Goal: Task Accomplishment & Management: Complete application form

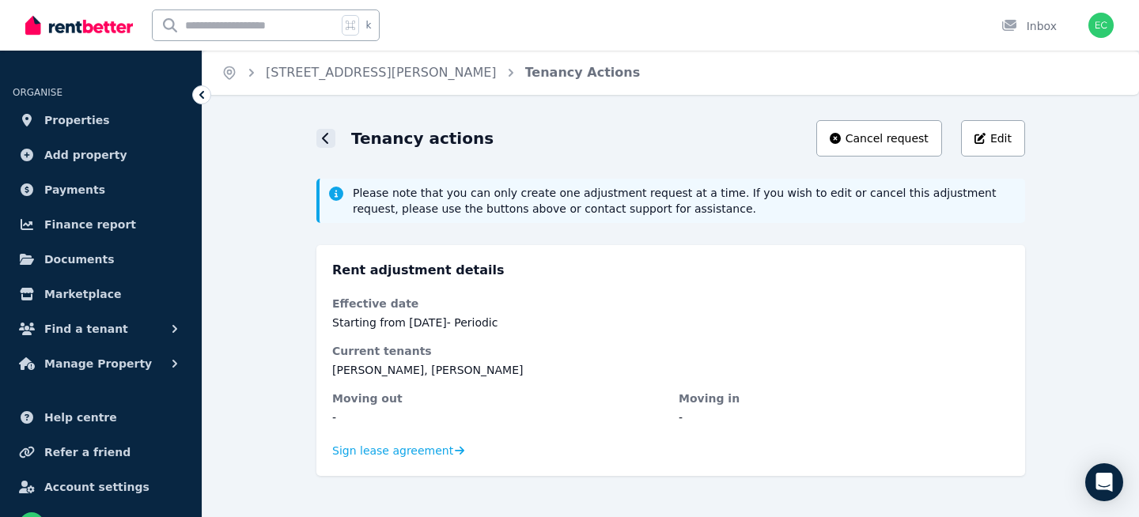
click at [324, 139] on icon at bounding box center [325, 138] width 6 height 11
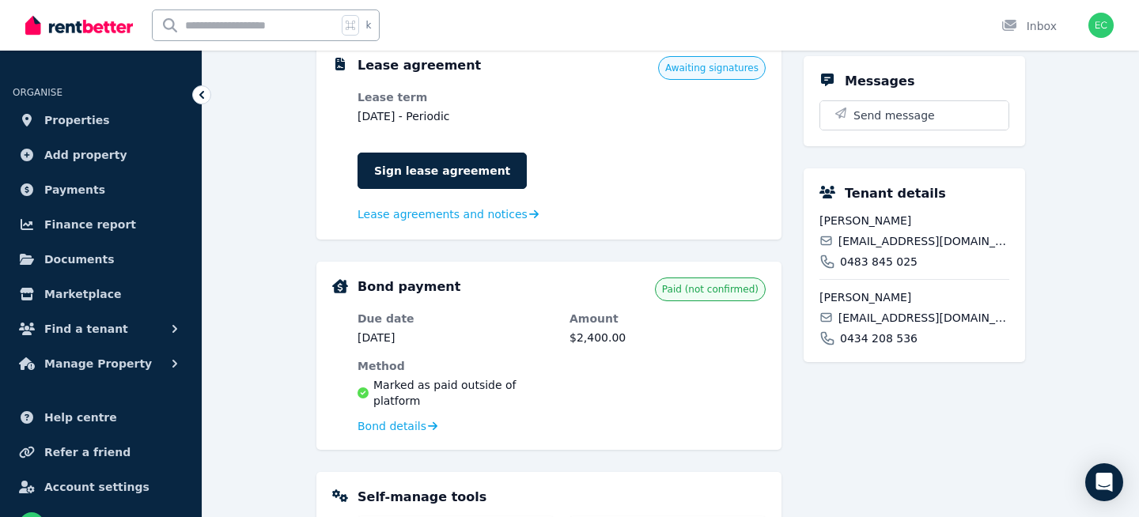
scroll to position [522, 0]
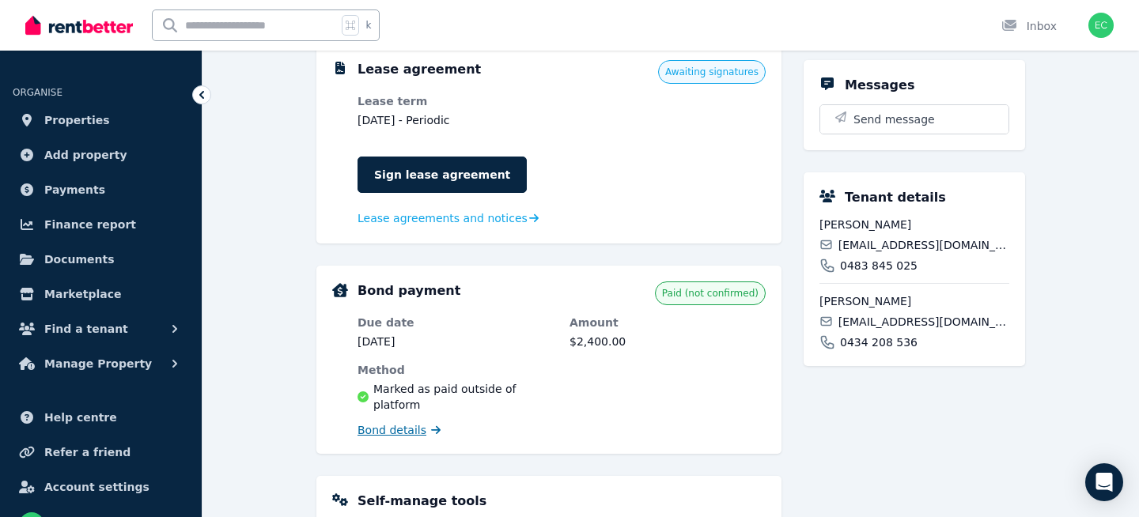
click at [418, 422] on span "Bond details" at bounding box center [392, 430] width 69 height 16
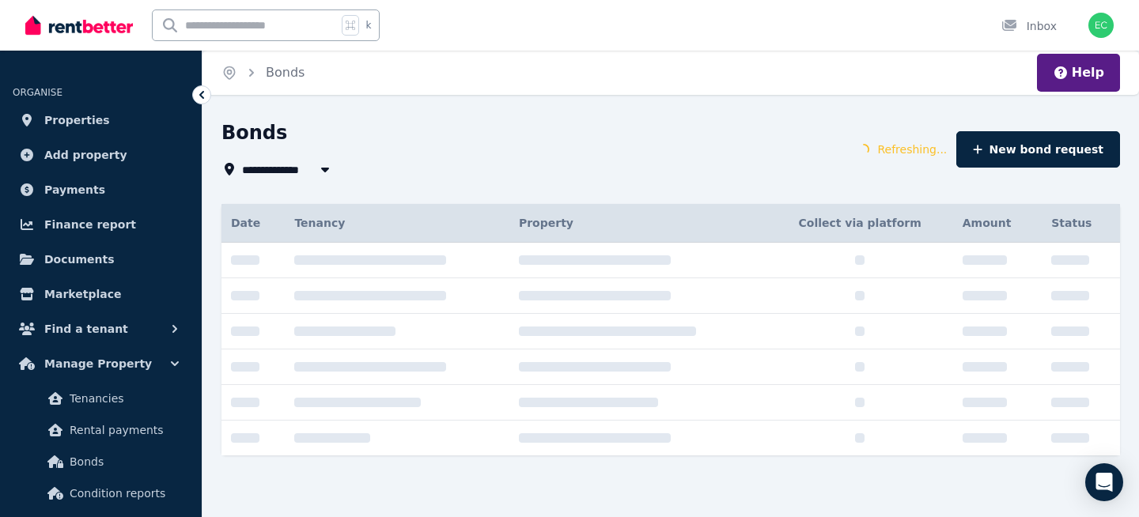
type input "**********"
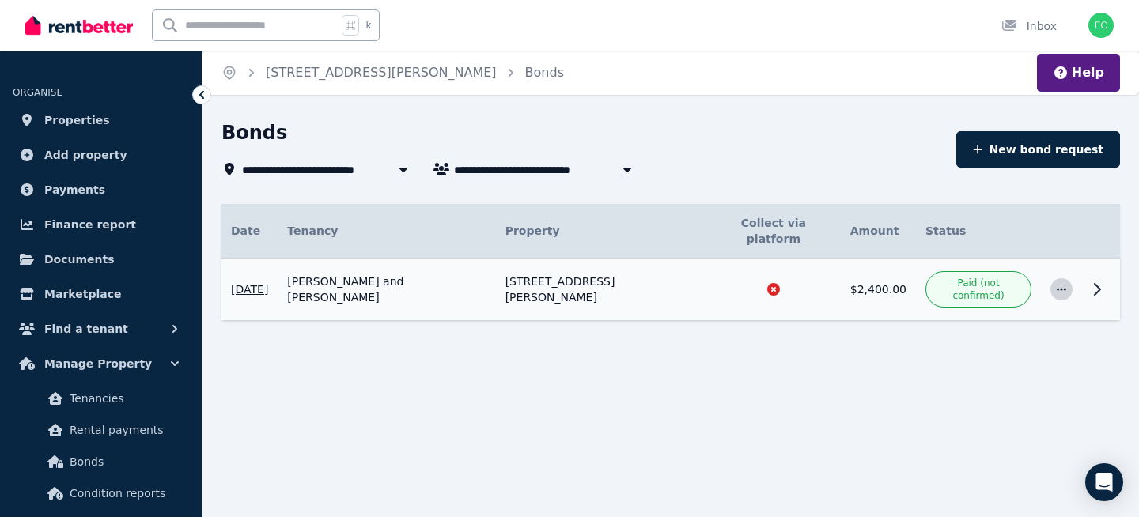
click at [1063, 284] on icon "button" at bounding box center [1061, 289] width 13 height 11
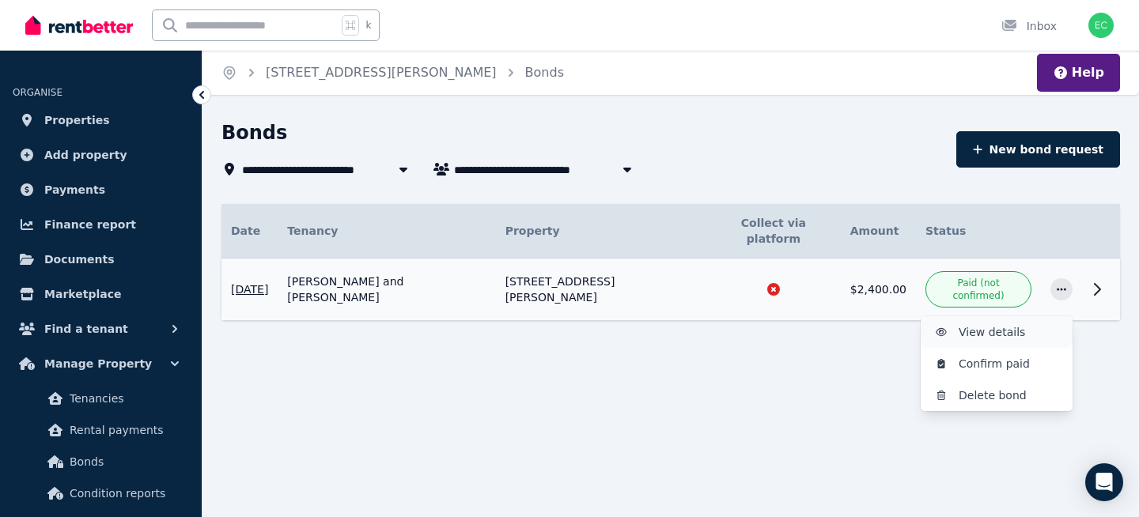
click at [994, 323] on span "View details" at bounding box center [1009, 332] width 101 height 19
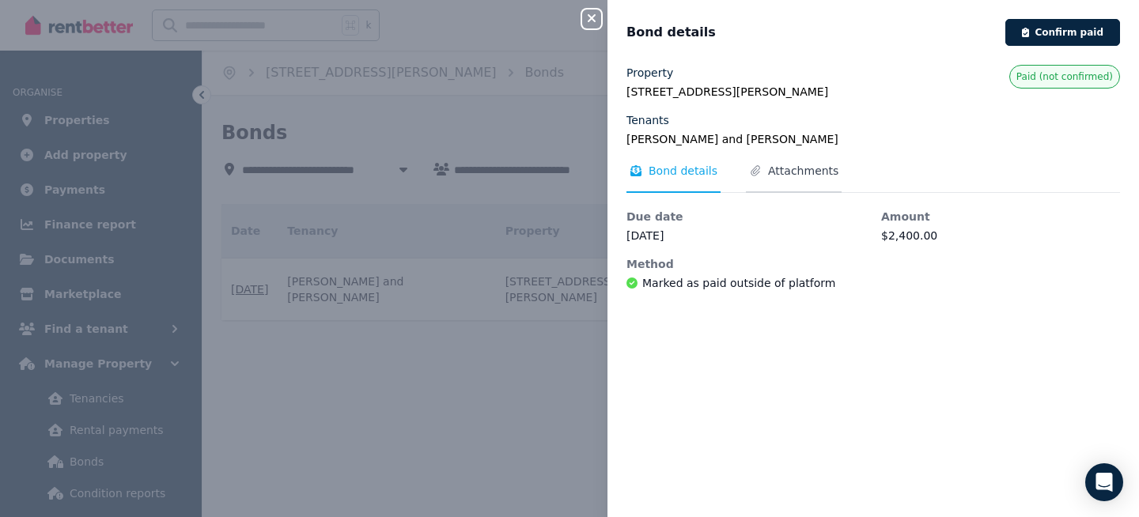
click at [786, 170] on span "Attachments" at bounding box center [803, 171] width 70 height 16
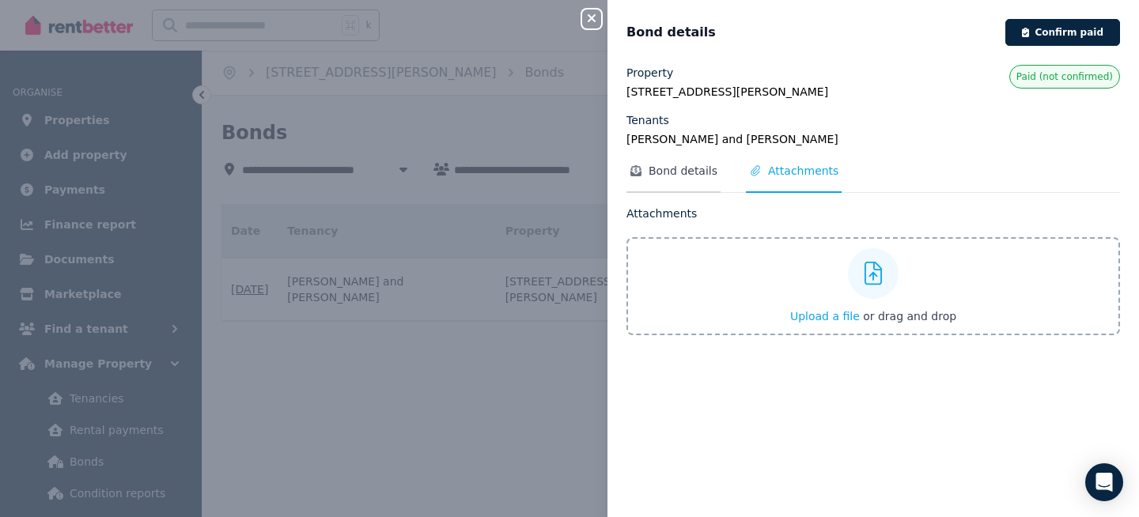
click at [670, 170] on span "Bond details" at bounding box center [683, 171] width 69 height 16
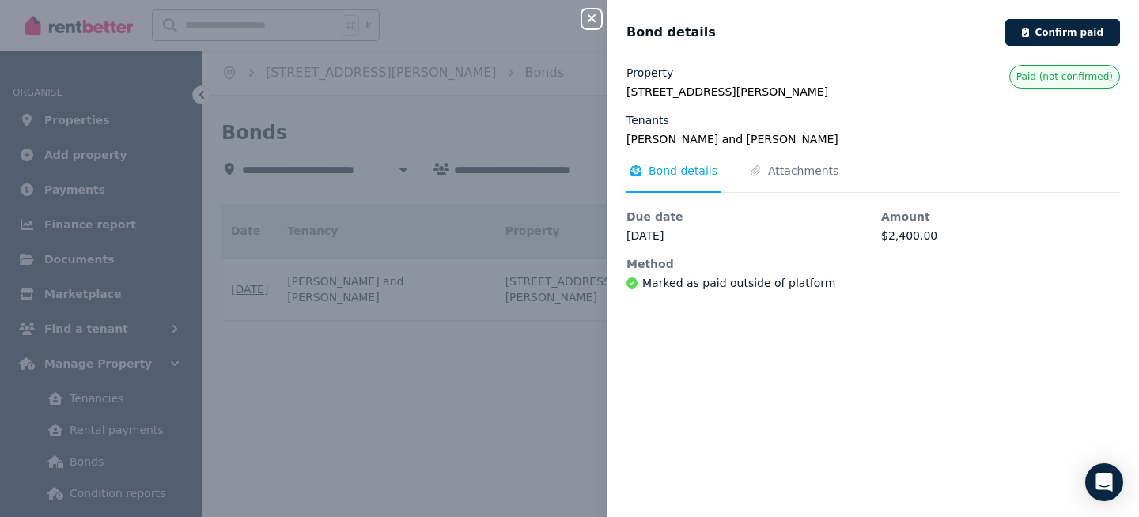
click at [460, 373] on div "Close panel Bond details Confirm paid Property [STREET_ADDRESS][PERSON_NAME] Te…" at bounding box center [569, 258] width 1139 height 517
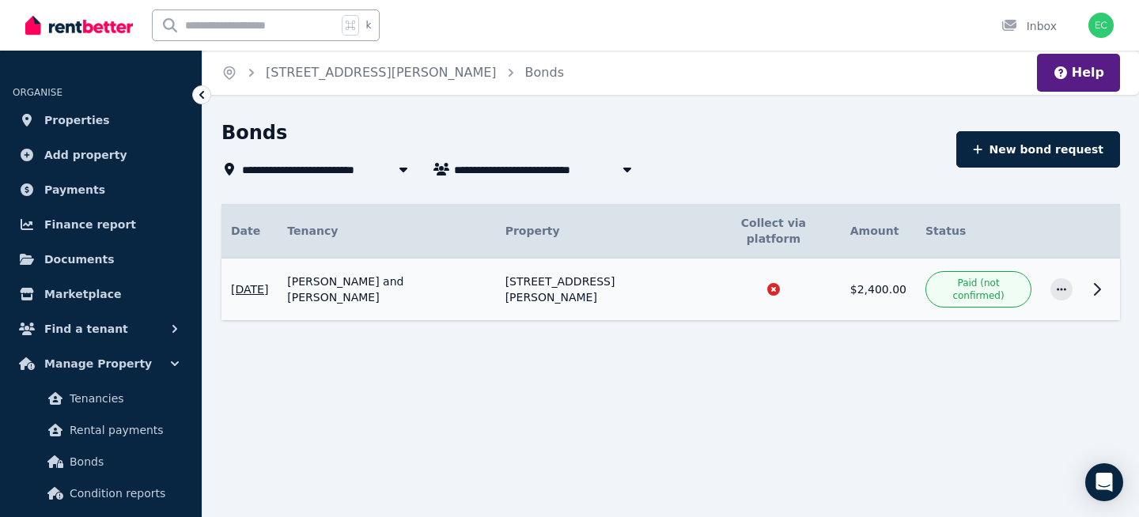
click at [637, 161] on button "button" at bounding box center [627, 169] width 28 height 19
type input "**********"
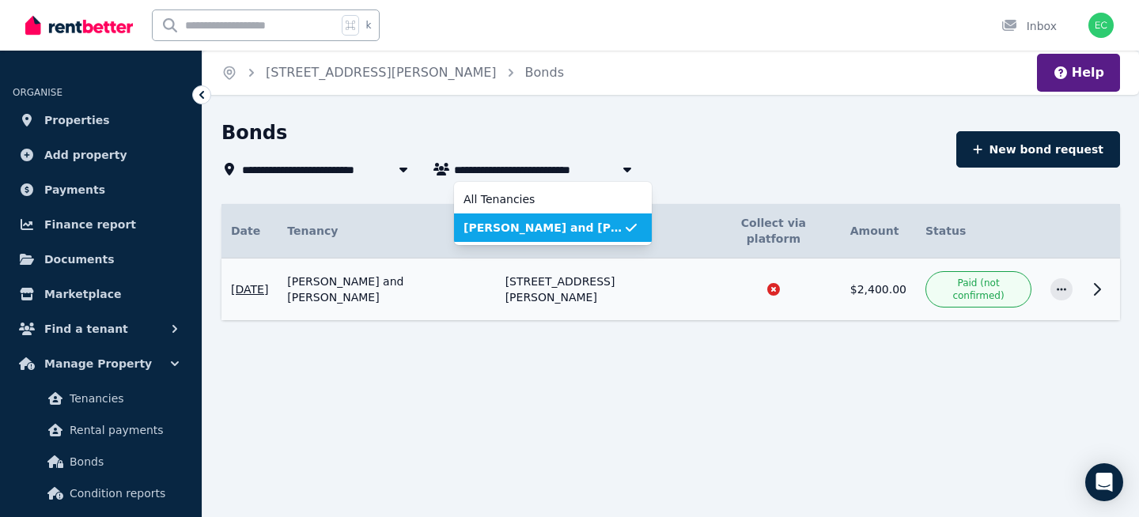
click at [637, 161] on button "button" at bounding box center [627, 169] width 28 height 19
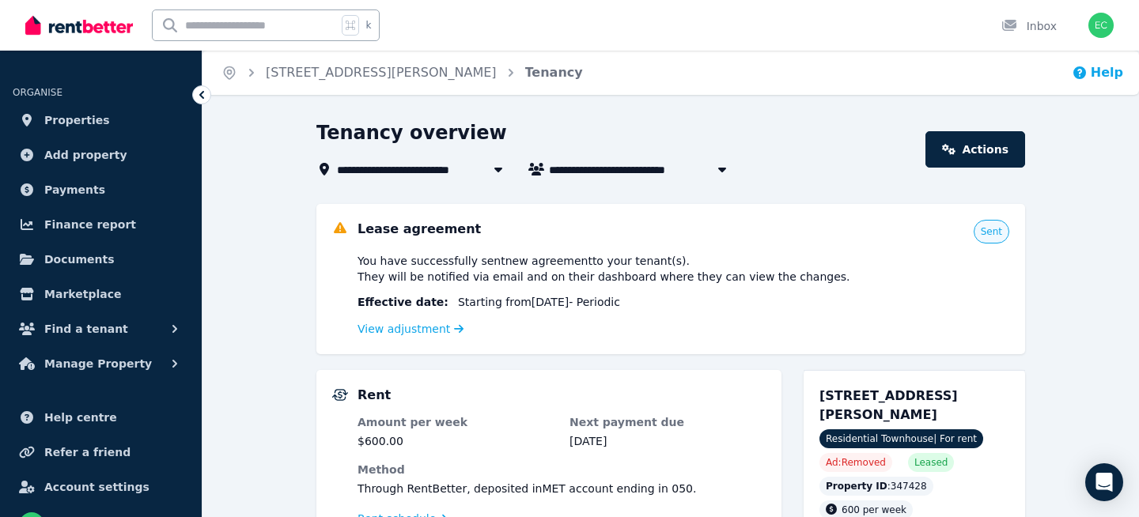
click at [1079, 75] on icon "button" at bounding box center [1079, 72] width 13 height 13
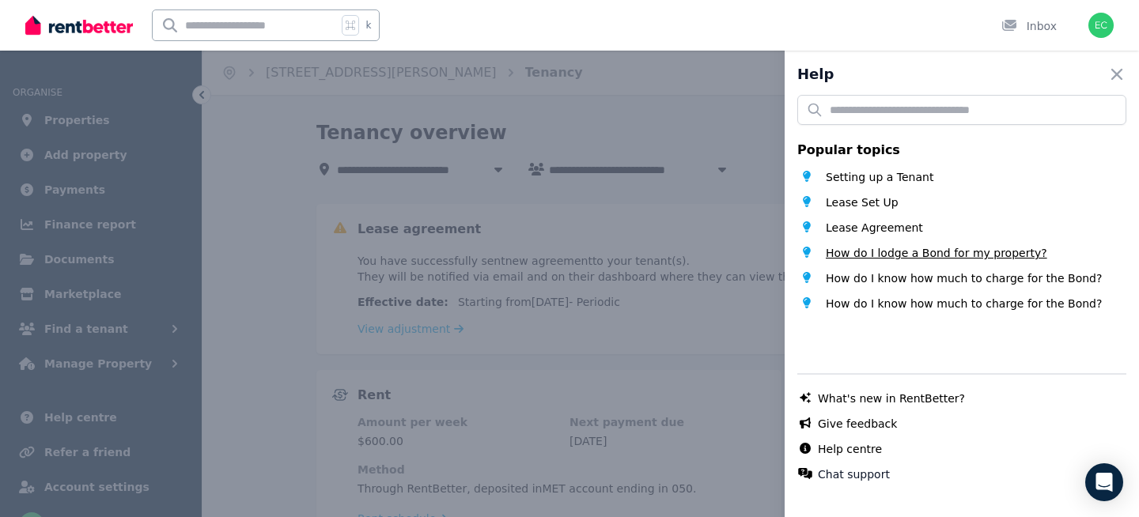
click at [926, 251] on span "How do I lodge a Bond for my property?" at bounding box center [936, 253] width 221 height 16
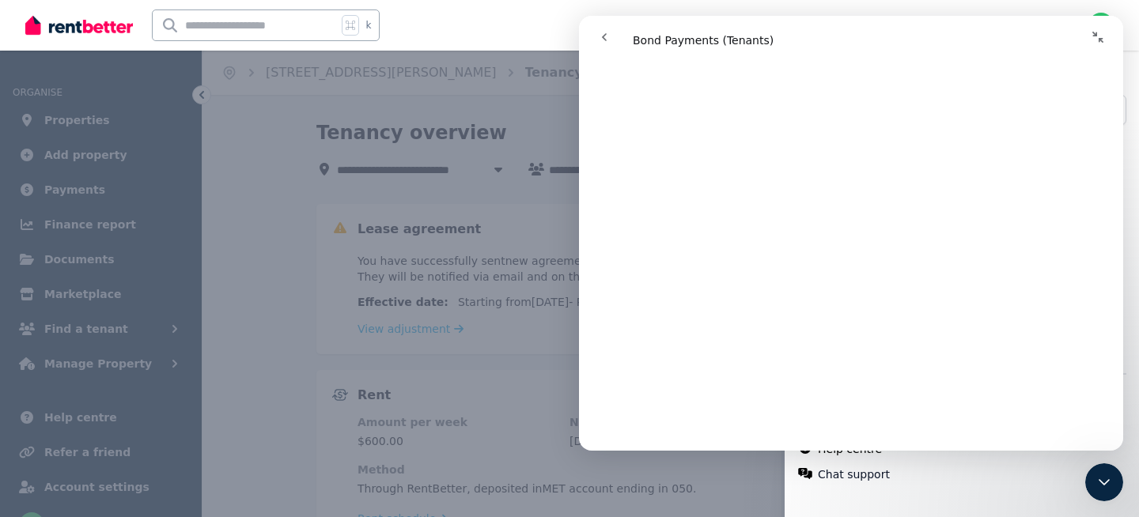
scroll to position [2629, 0]
click at [569, 100] on div "Help Close panel Popular topics Setting up a Tenant Lease Set Up Lease Agreemen…" at bounding box center [569, 258] width 1139 height 517
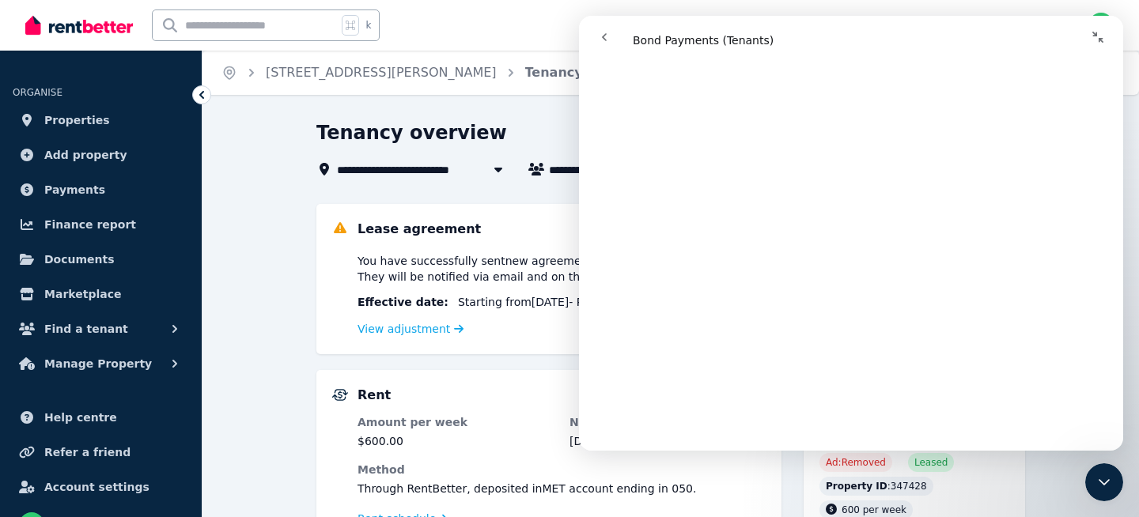
click at [602, 36] on icon "go back" at bounding box center [604, 37] width 5 height 8
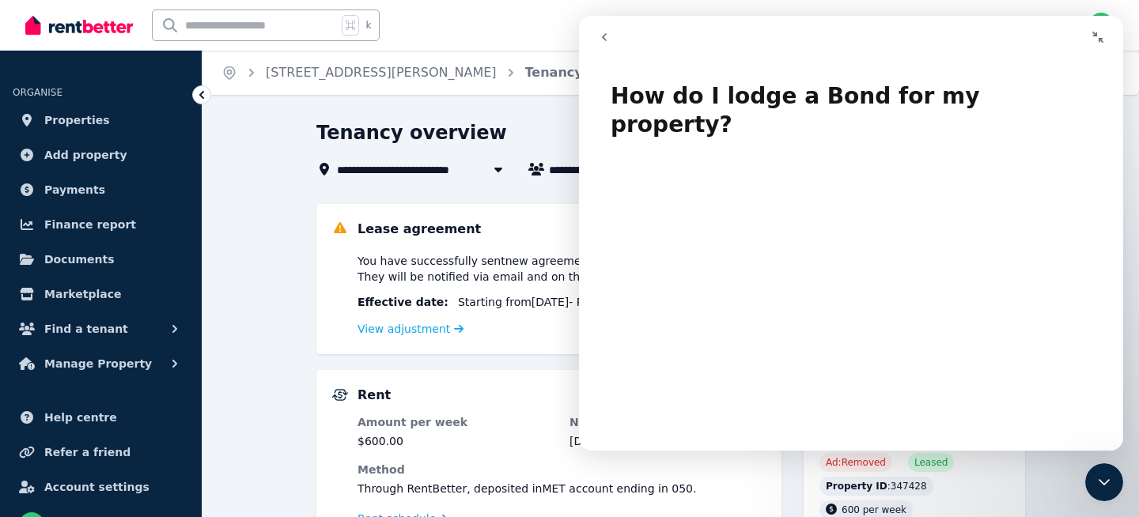
click at [554, 28] on div "k Inbox" at bounding box center [542, 25] width 1035 height 51
click at [1097, 33] on icon "Collapse window" at bounding box center [1098, 37] width 13 height 13
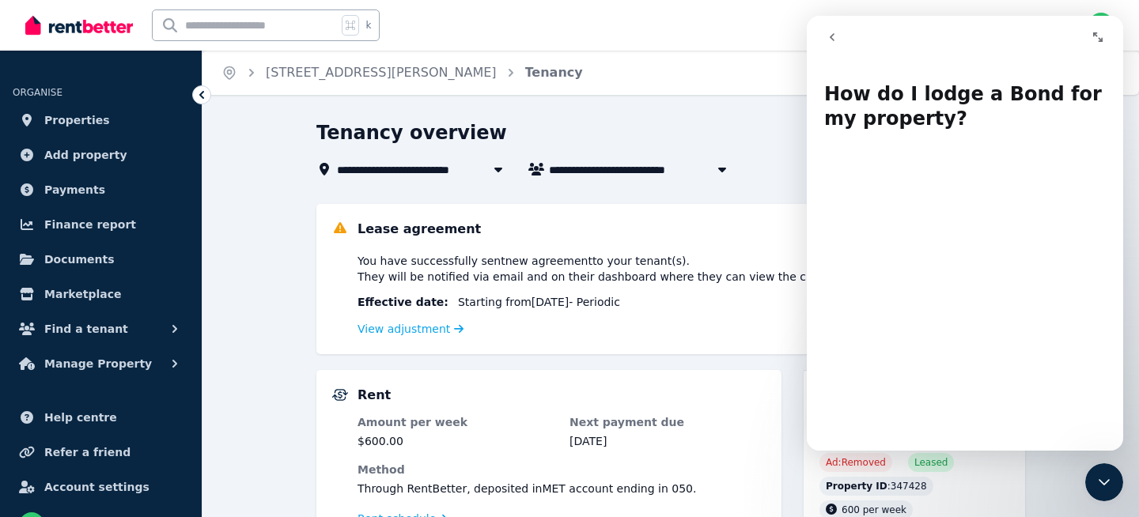
click at [748, 48] on div "k Inbox" at bounding box center [542, 25] width 1035 height 51
click at [839, 32] on button "go back" at bounding box center [832, 37] width 30 height 30
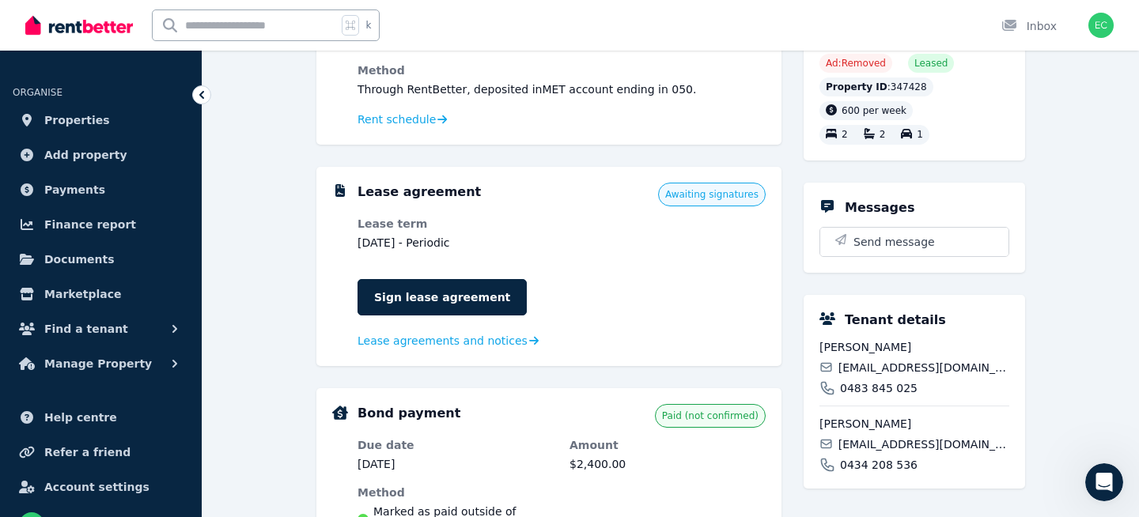
scroll to position [451, 0]
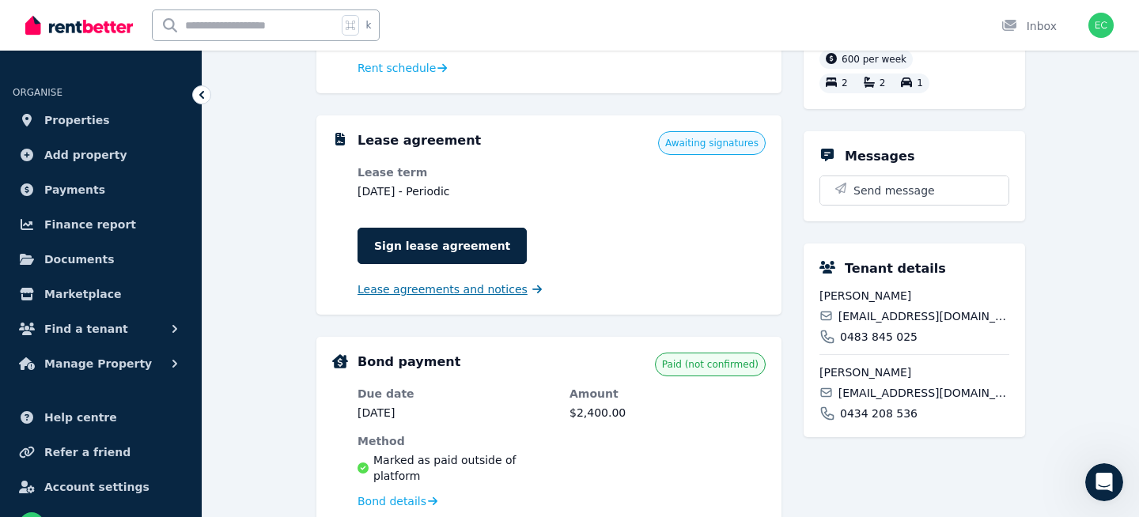
click at [486, 290] on span "Lease agreements and notices" at bounding box center [443, 290] width 170 height 16
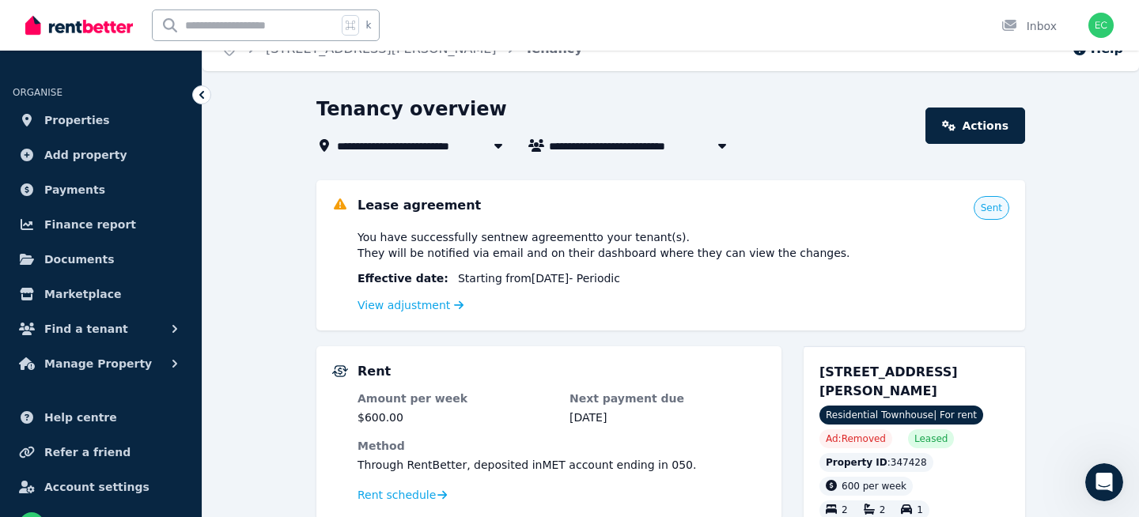
scroll to position [17, 0]
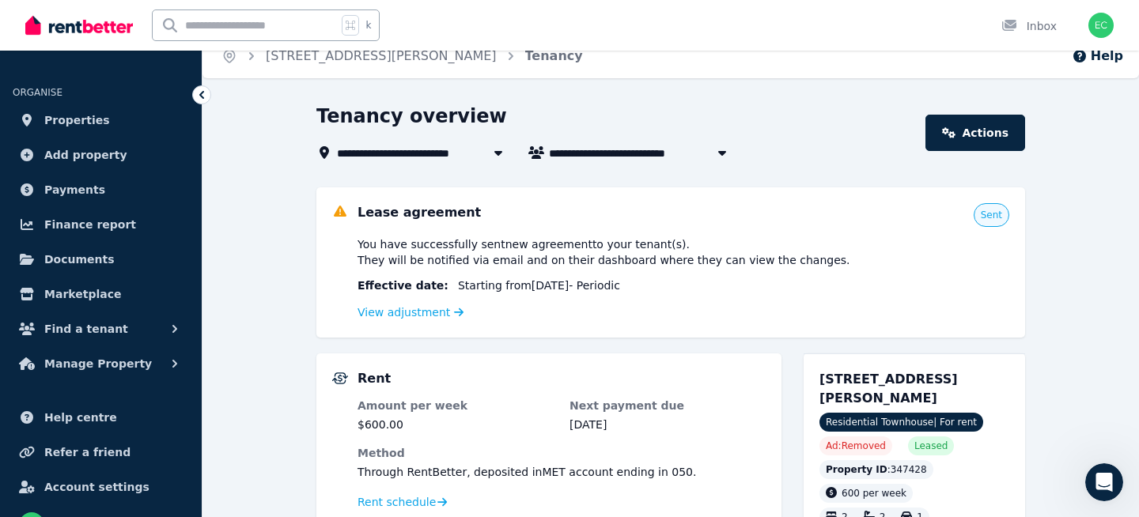
click at [499, 156] on icon at bounding box center [498, 152] width 16 height 13
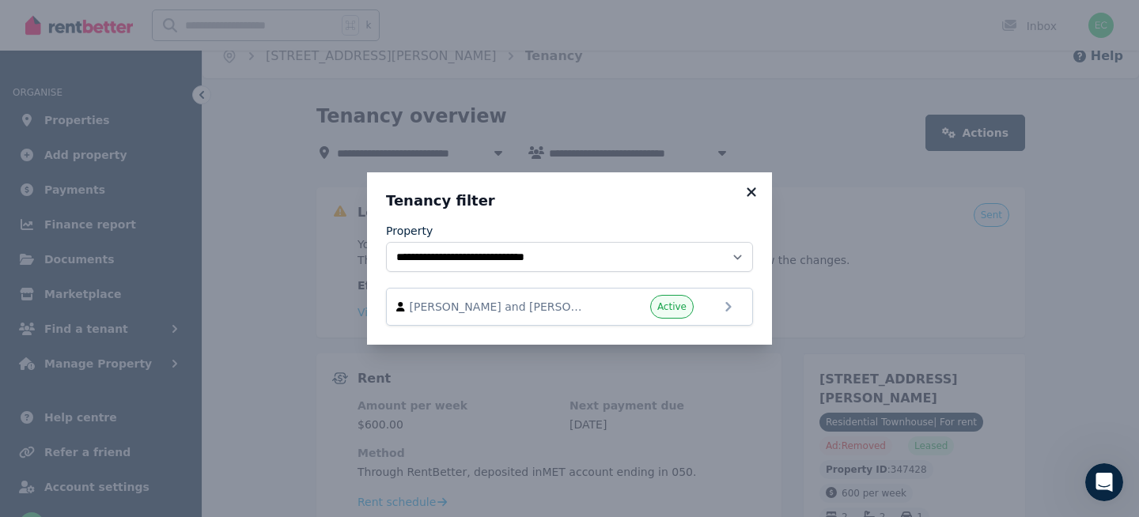
click at [757, 187] on icon at bounding box center [752, 192] width 16 height 14
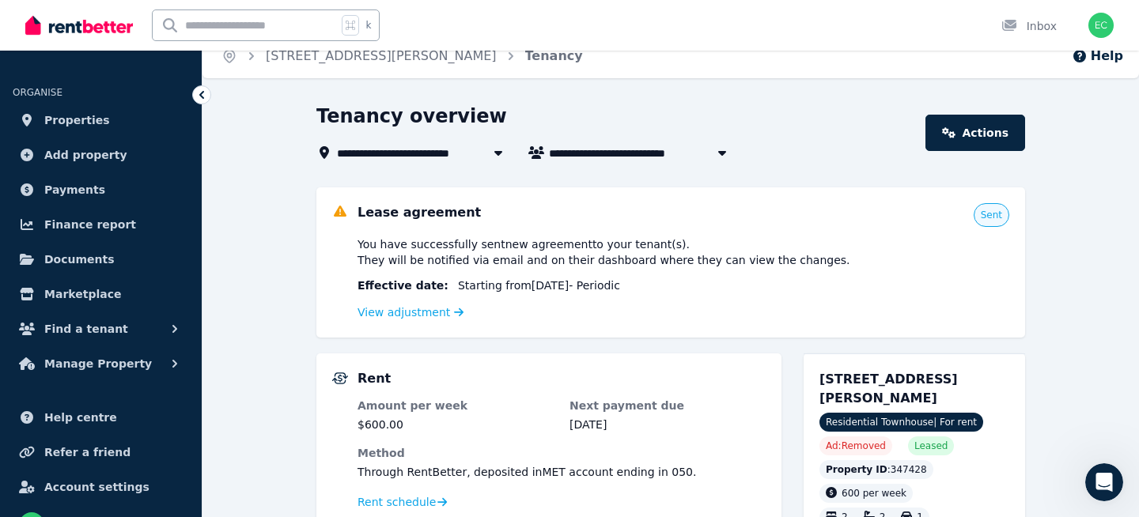
click at [714, 148] on icon "button" at bounding box center [722, 152] width 16 height 13
type input "**********"
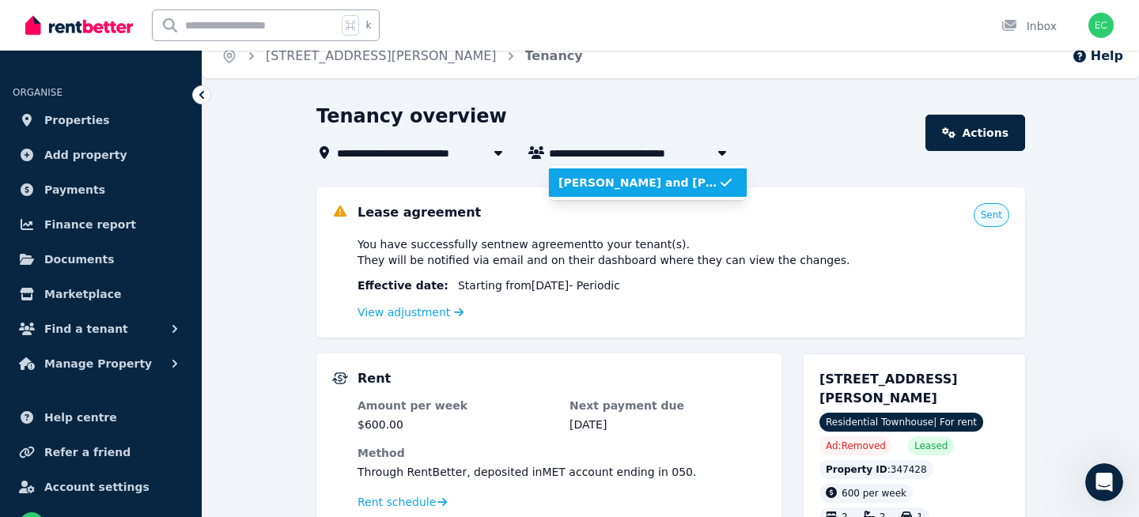
click at [649, 104] on div "**********" at bounding box center [569, 241] width 1139 height 517
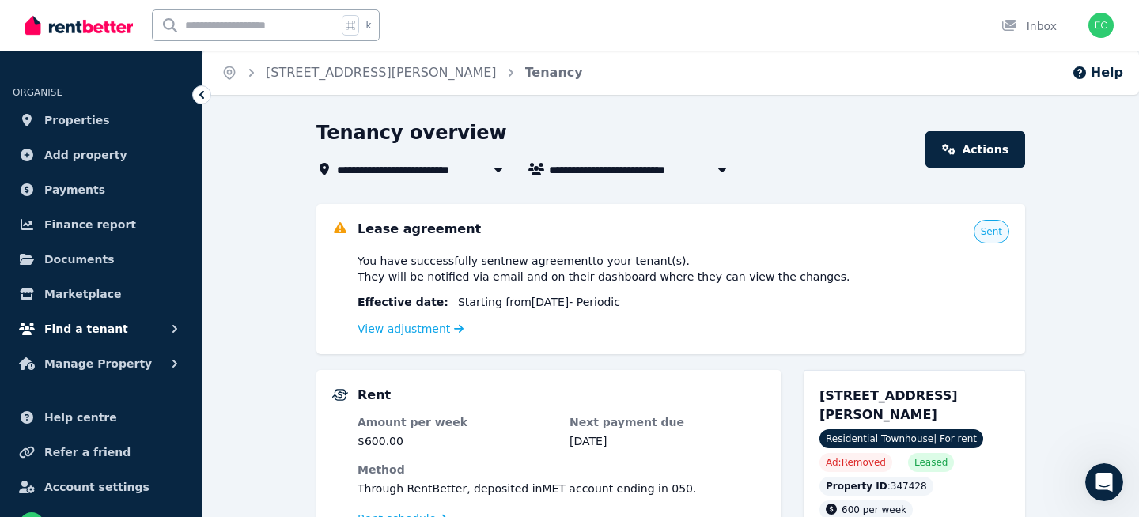
click at [104, 336] on span "Find a tenant" at bounding box center [86, 329] width 84 height 19
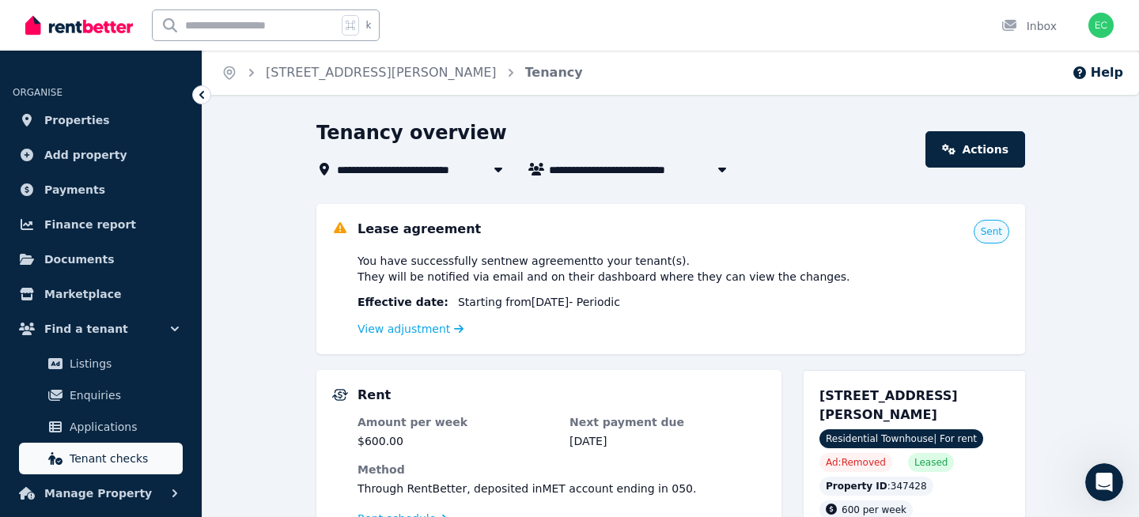
click at [123, 457] on span "Tenant checks" at bounding box center [123, 458] width 107 height 19
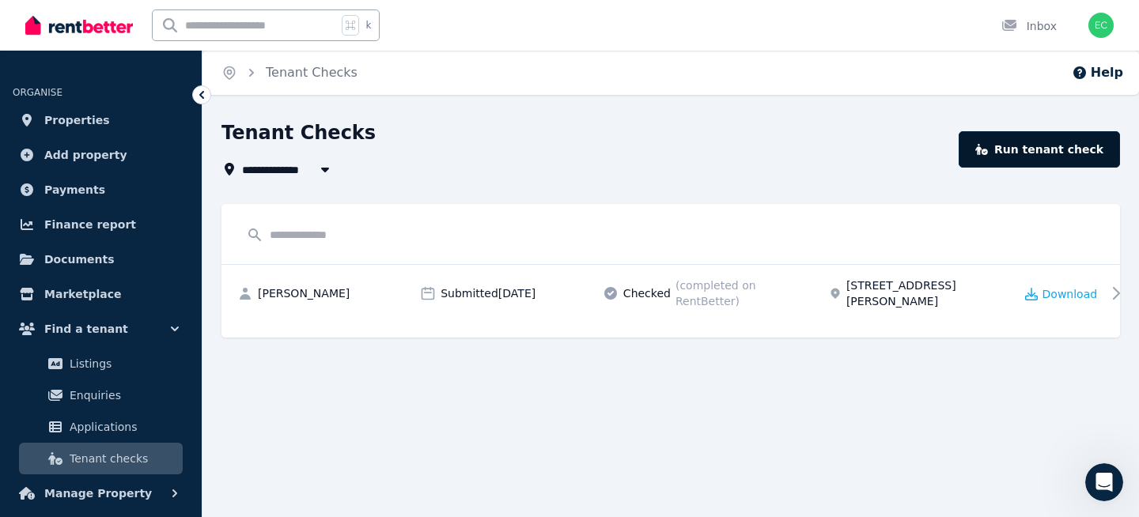
click at [1032, 147] on link "Run tenant check" at bounding box center [1039, 149] width 161 height 36
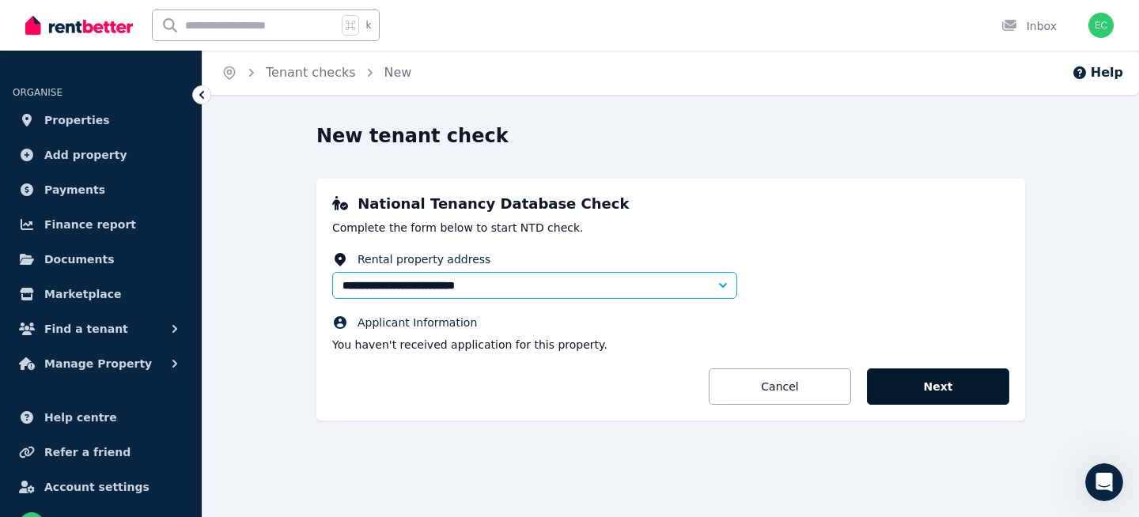
click at [924, 377] on button "Next" at bounding box center [938, 387] width 142 height 36
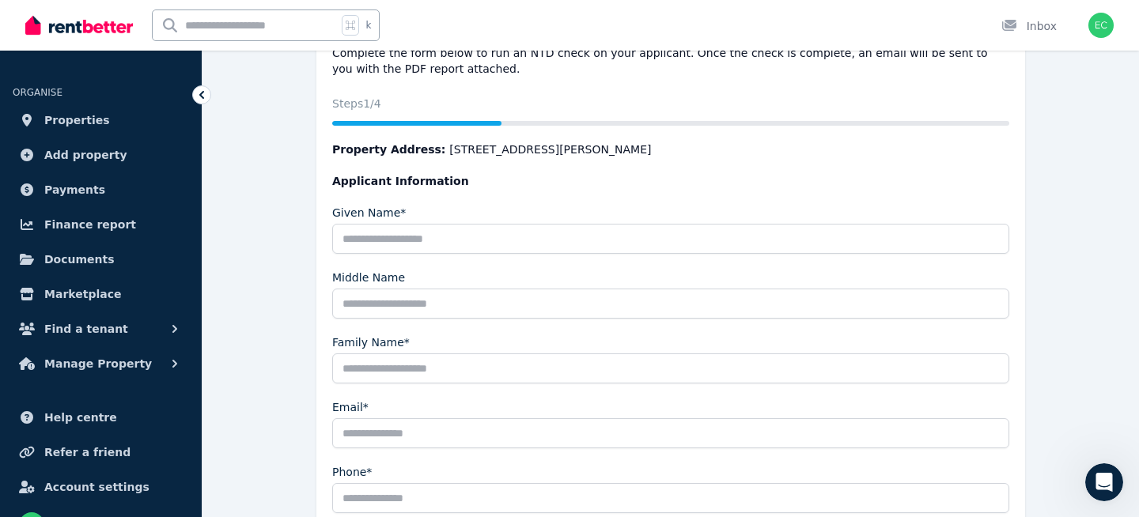
scroll to position [176, 0]
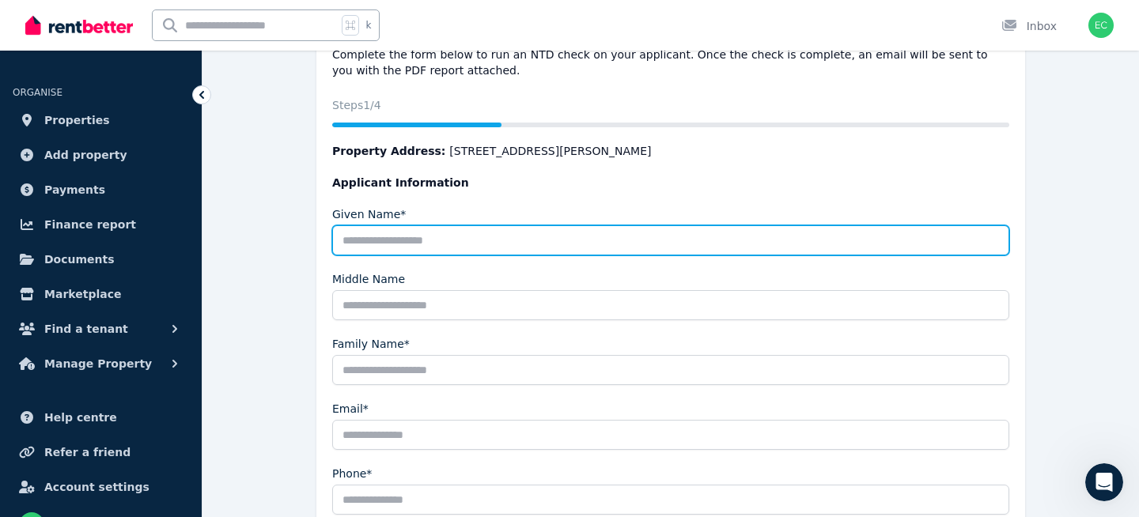
click at [436, 242] on input "Given Name*" at bounding box center [670, 240] width 677 height 30
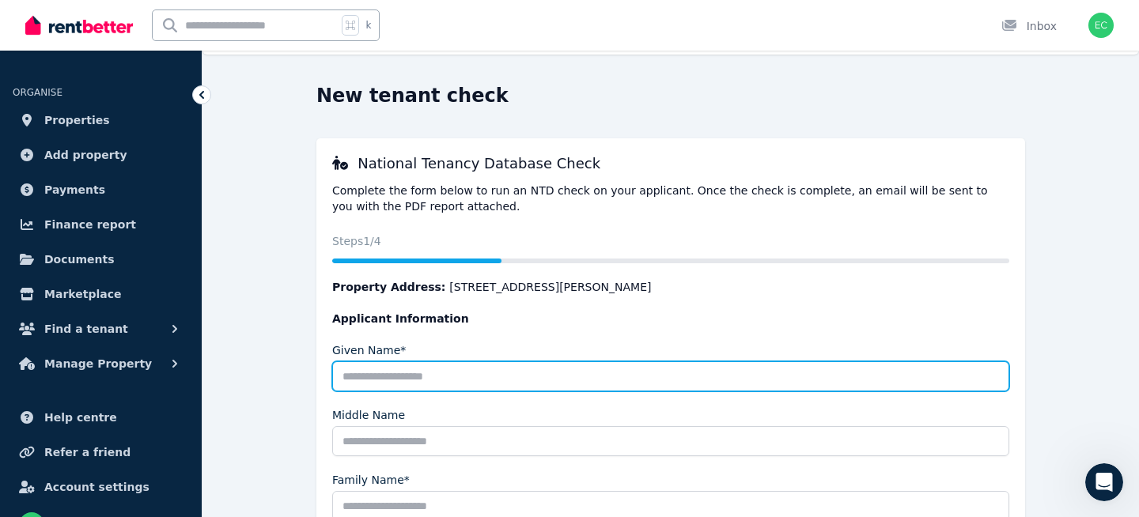
scroll to position [38, 0]
